Goal: Register for event/course

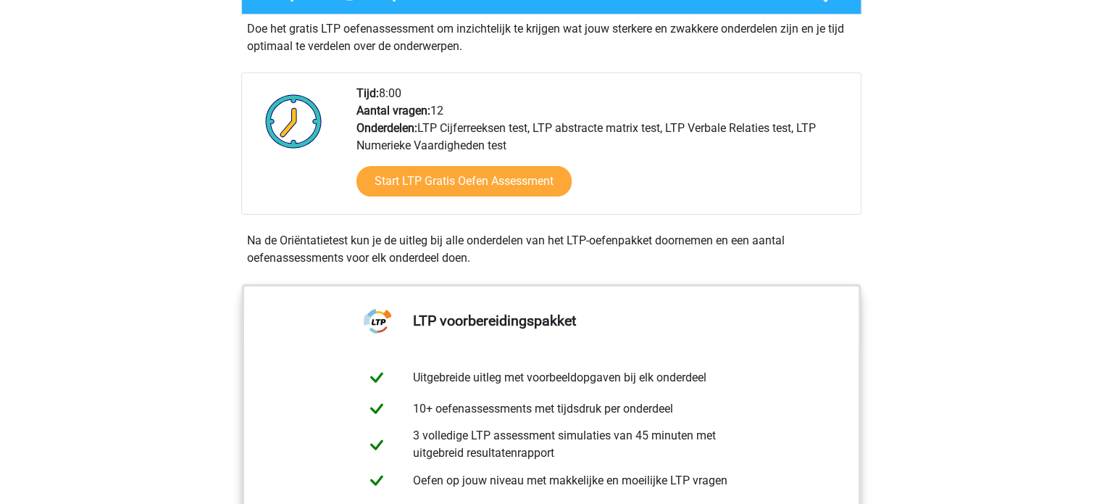
scroll to position [78, 0]
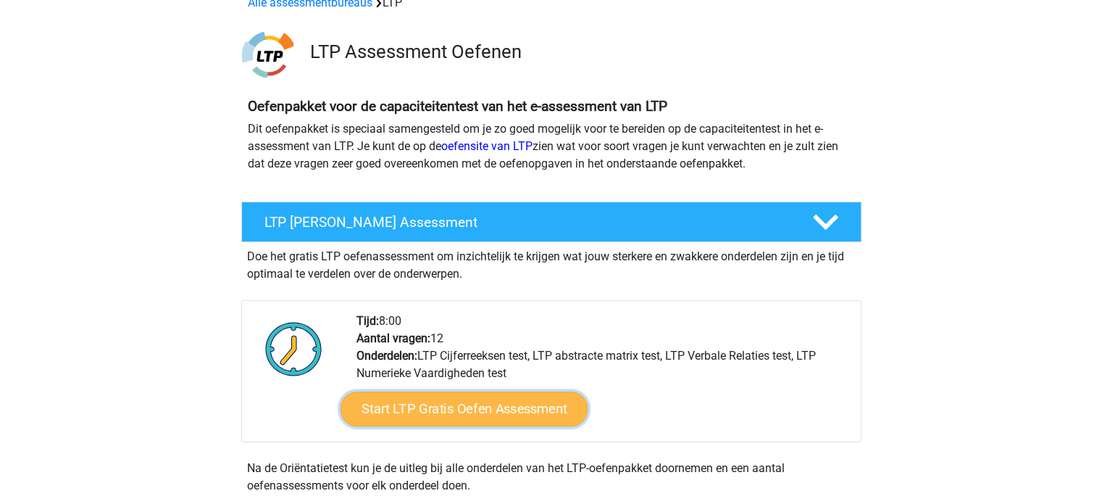
click at [430, 412] on link "Start LTP Gratis Oefen Assessment" at bounding box center [464, 408] width 248 height 35
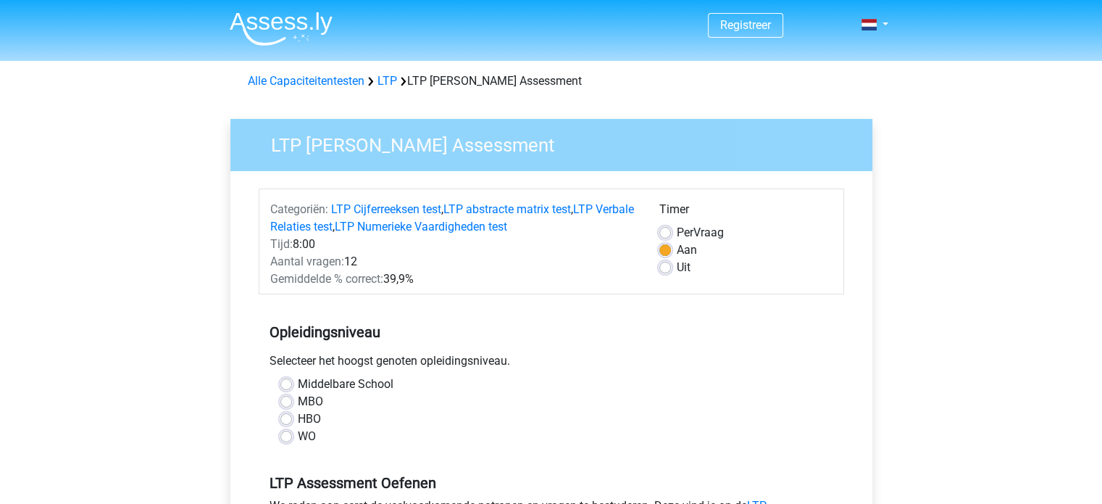
click at [293, 435] on div "WO" at bounding box center [551, 436] width 542 height 17
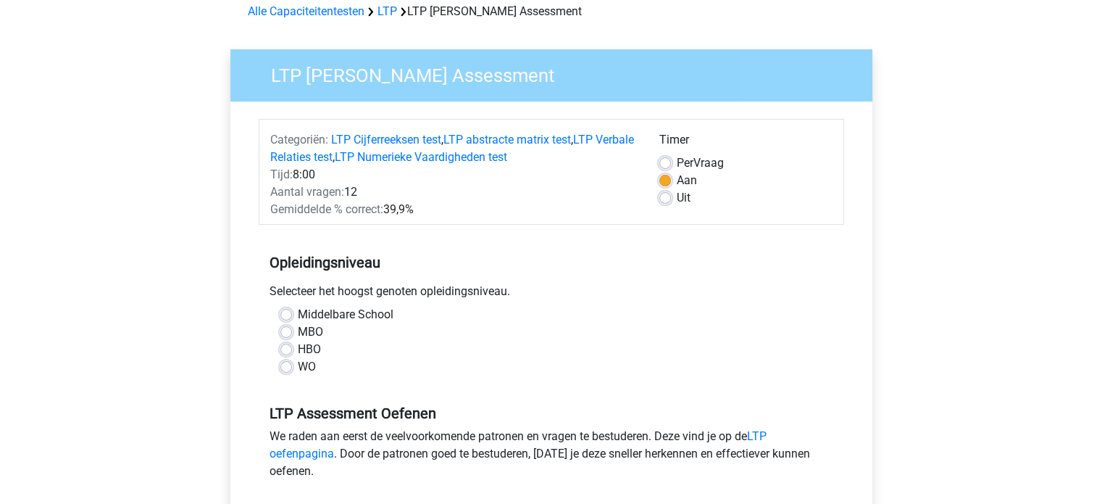
scroll to position [71, 0]
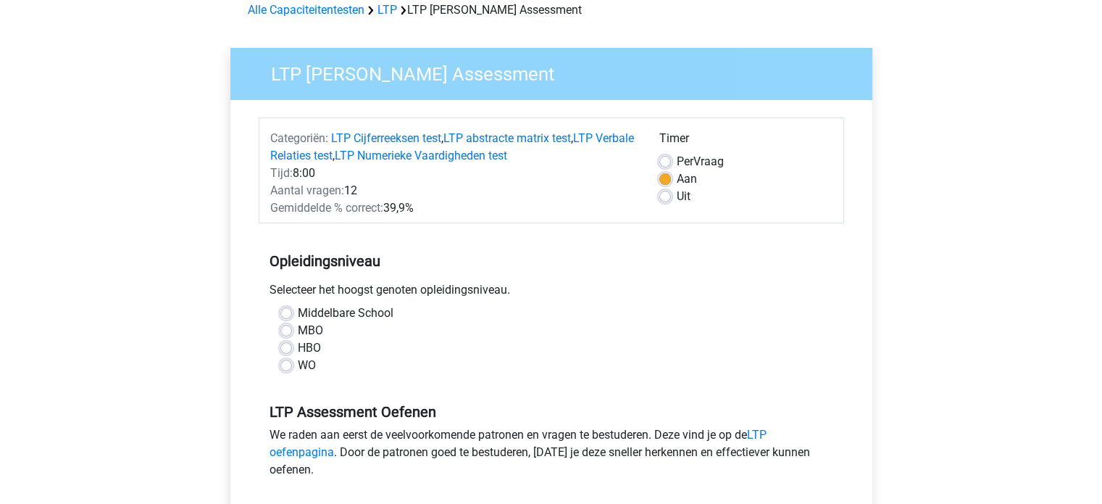
click at [298, 367] on label "WO" at bounding box center [307, 365] width 18 height 17
click at [283, 367] on input "WO" at bounding box center [286, 364] width 12 height 14
radio input "true"
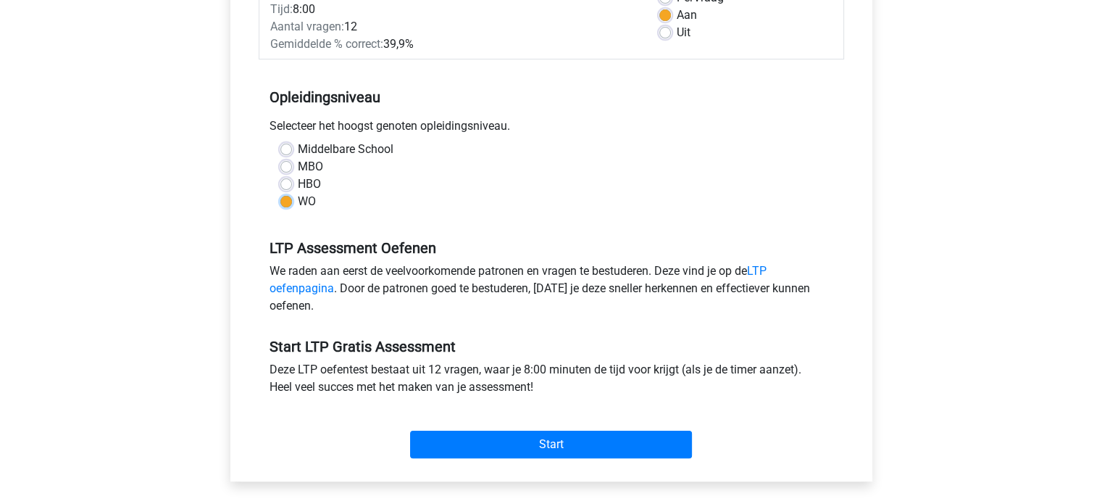
scroll to position [236, 0]
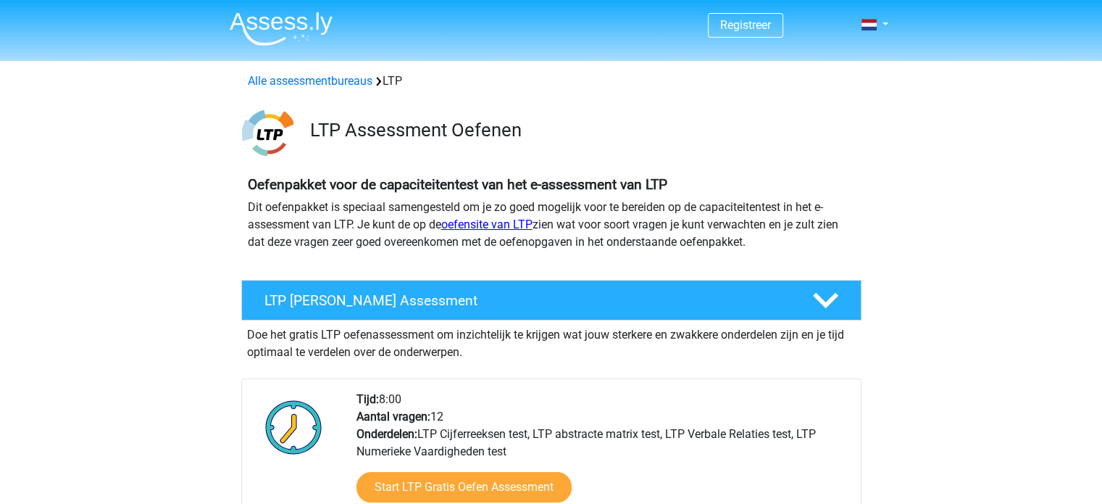
click at [478, 228] on link "oefensite van LTP" at bounding box center [486, 224] width 91 height 14
